Goal: Find specific page/section: Find specific page/section

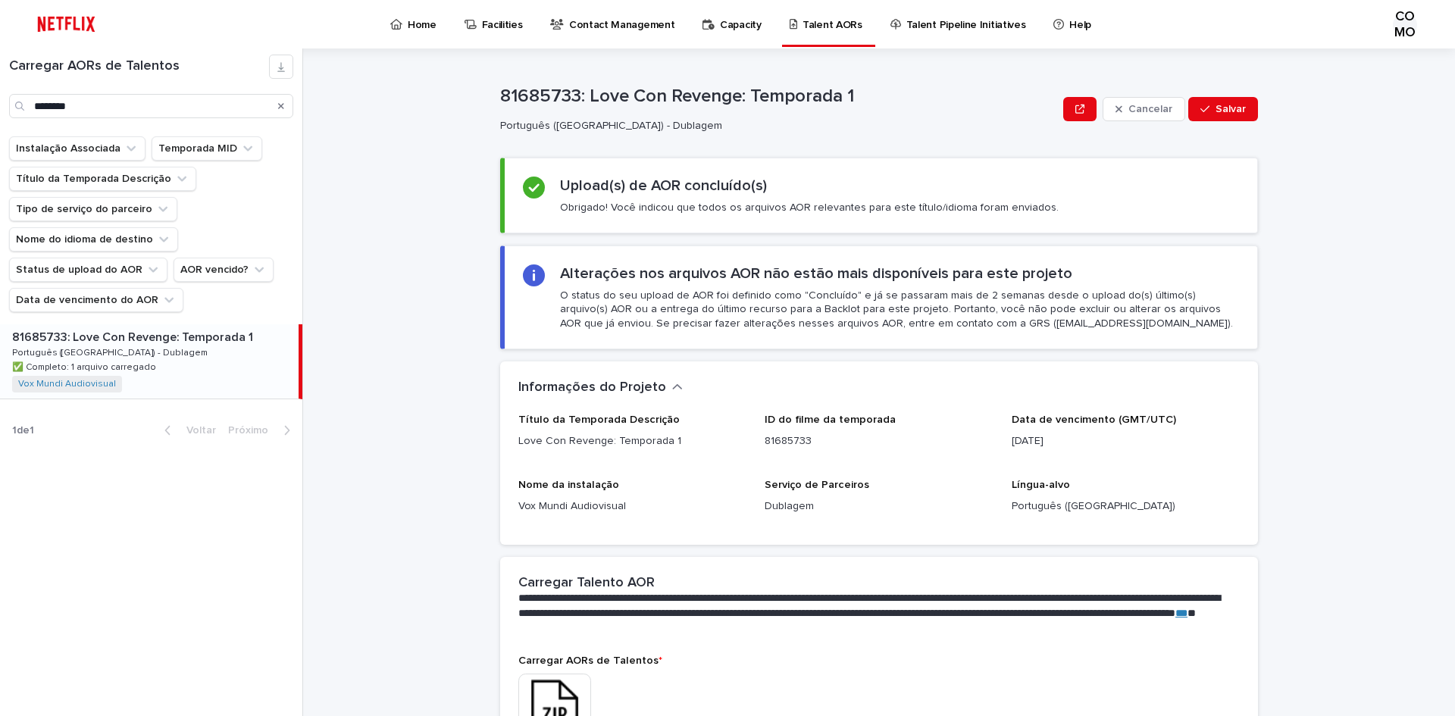
click at [282, 107] on icon "Procurar" at bounding box center [281, 106] width 6 height 6
click at [205, 110] on input "Procurar" at bounding box center [151, 106] width 284 height 24
paste input "**********"
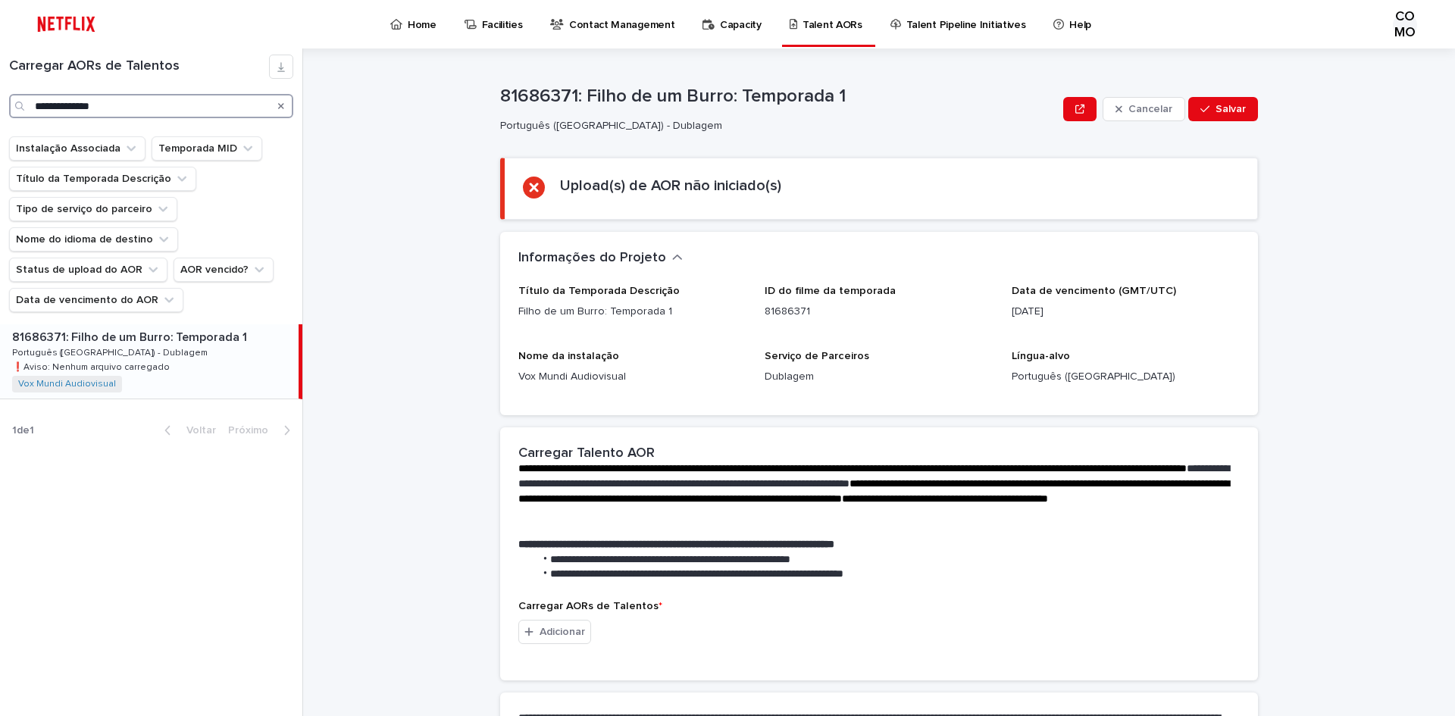
type input "**********"
